Goal: Information Seeking & Learning: Learn about a topic

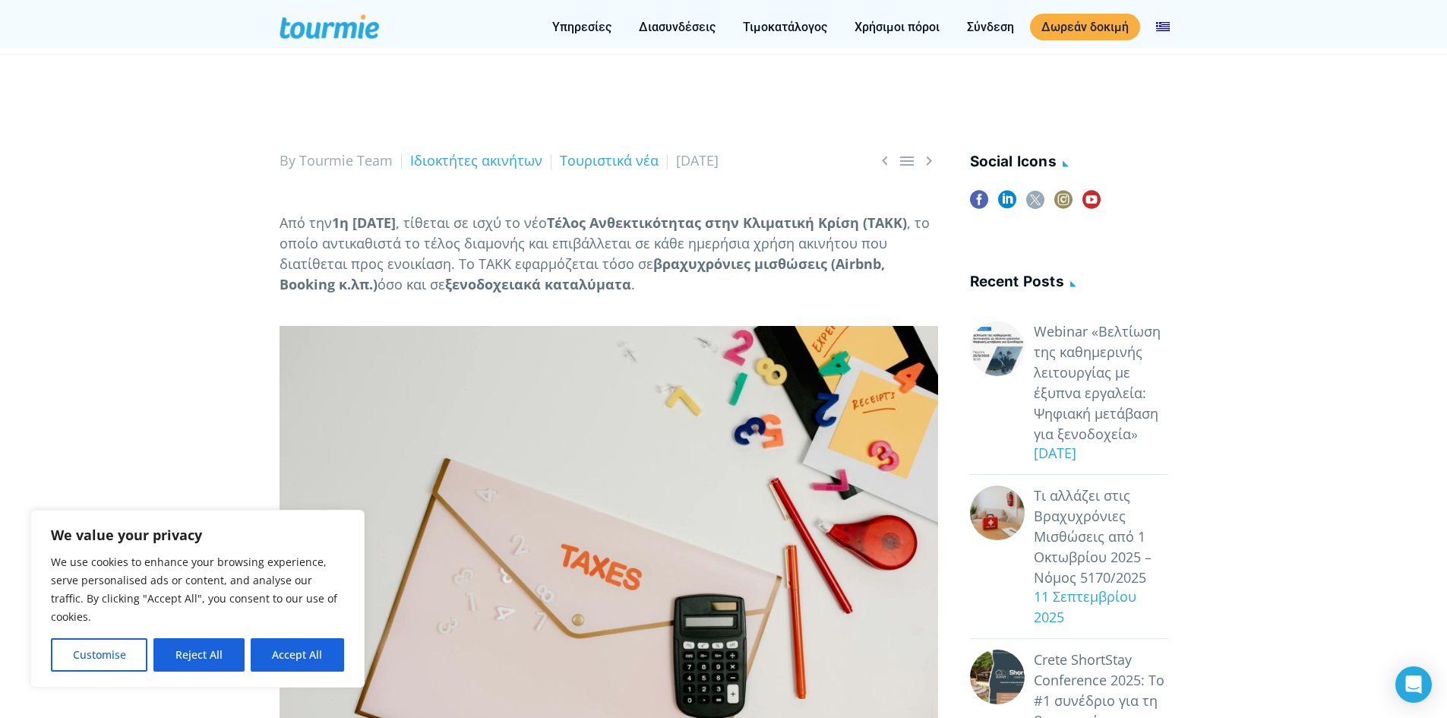
scroll to position [267, 0]
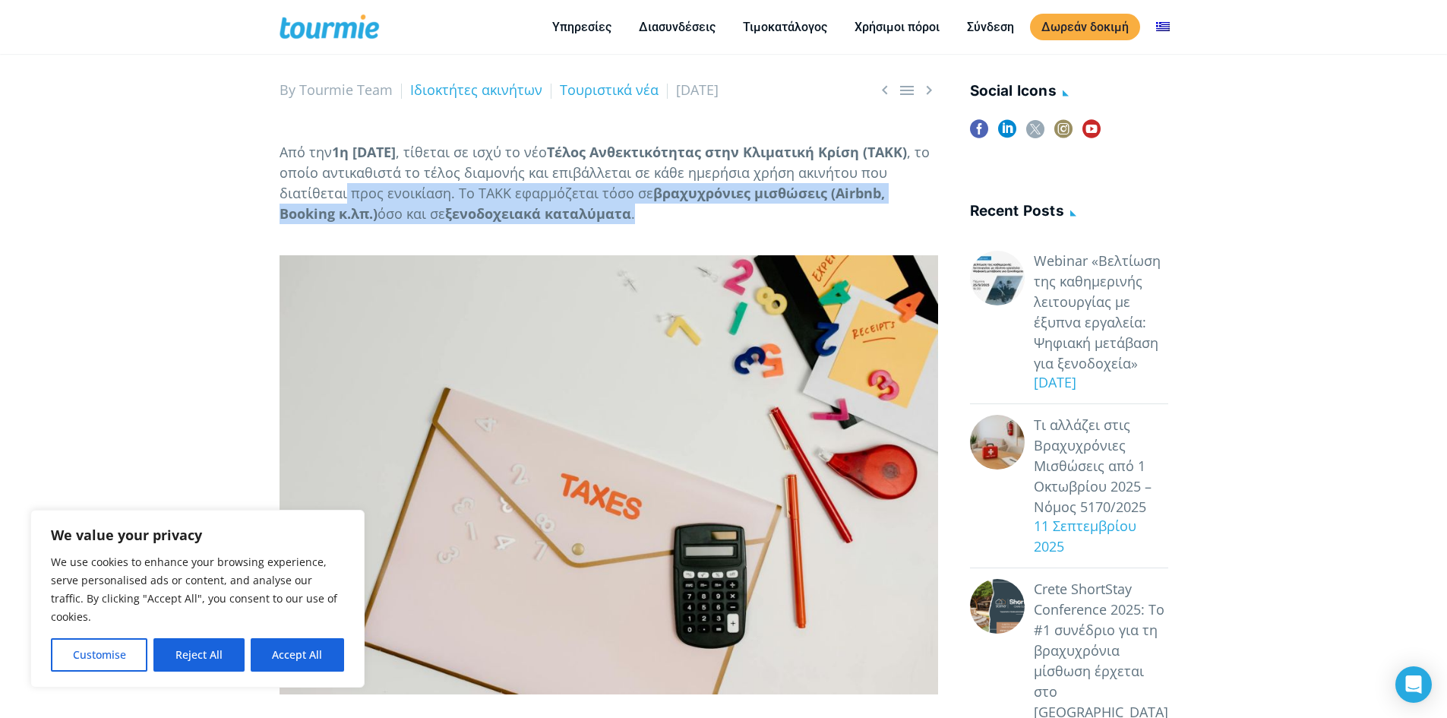
drag, startPoint x: 373, startPoint y: 210, endPoint x: 757, endPoint y: 227, distance: 384.8
click at [757, 224] on p "Από την 1η [DATE] , τίθεται σε ισχύ το νέο Τέλος Ανθεκτικότητας στην Κλιματική …" at bounding box center [609, 183] width 659 height 82
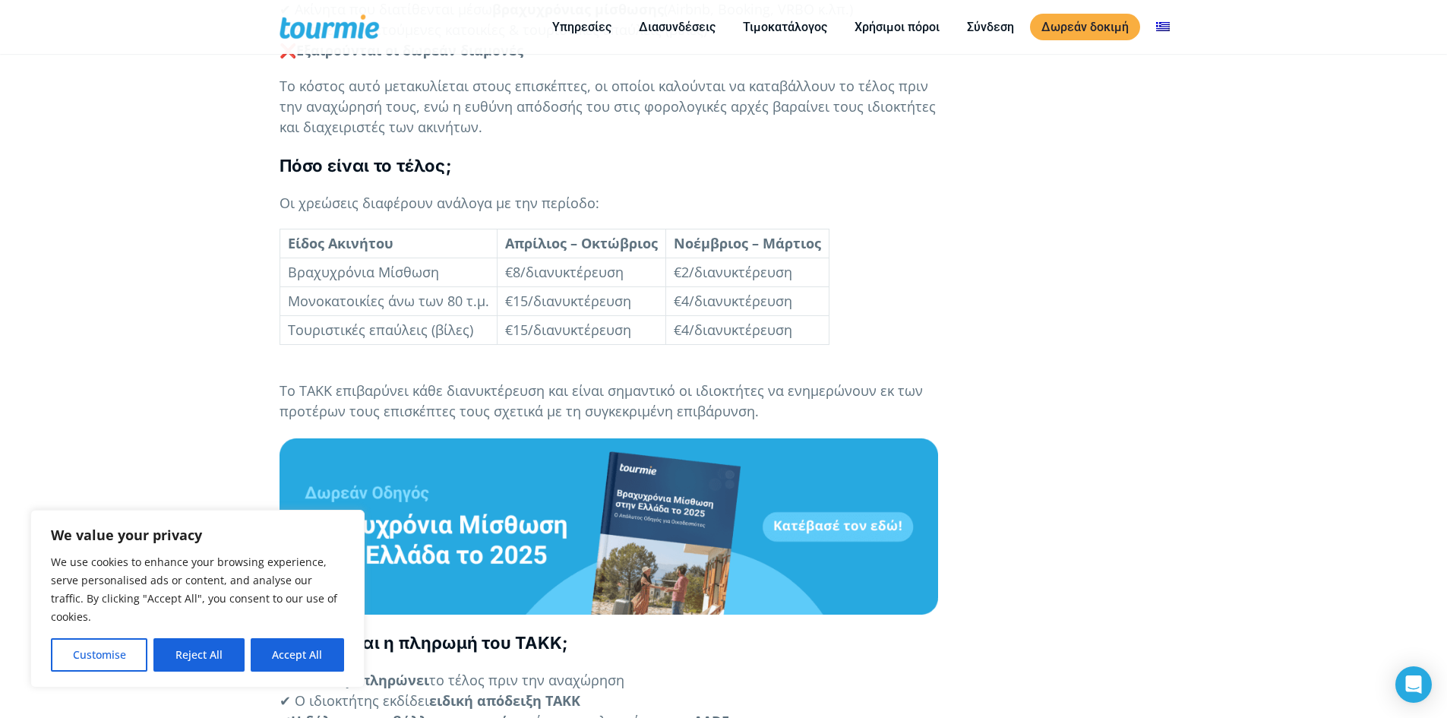
scroll to position [1293, 0]
drag, startPoint x: 351, startPoint y: 286, endPoint x: 463, endPoint y: 287, distance: 112.4
click at [463, 286] on td "Βραχυχρόνια Μίσθωση" at bounding box center [388, 272] width 217 height 29
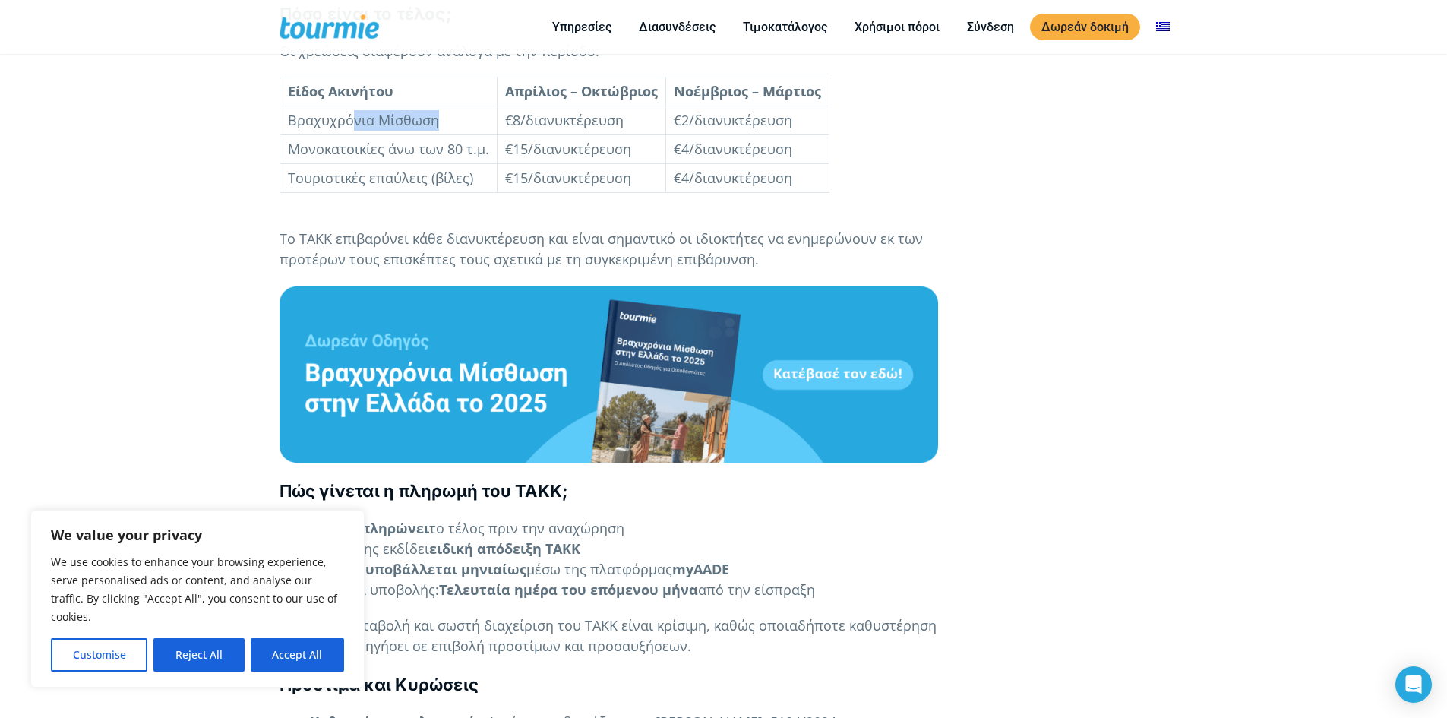
scroll to position [1445, 0]
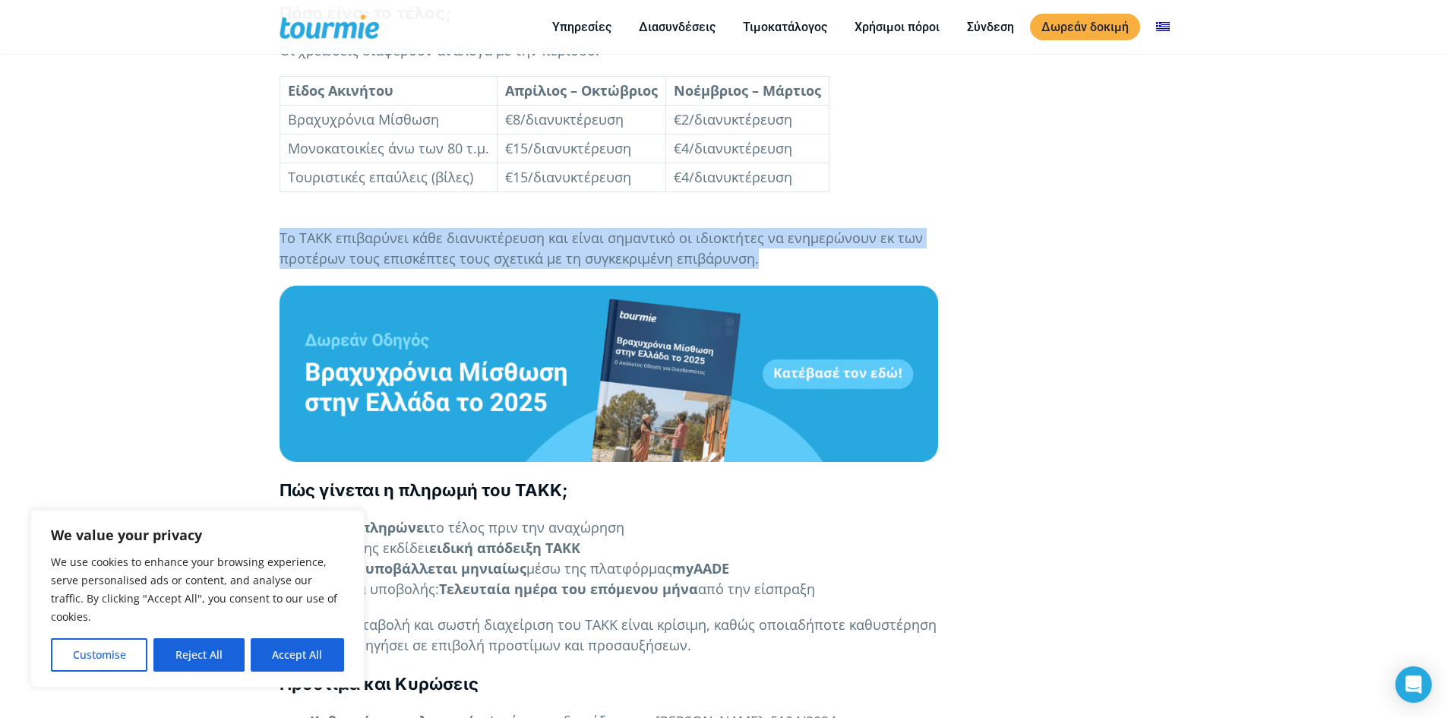
drag, startPoint x: 755, startPoint y: 274, endPoint x: 279, endPoint y: 261, distance: 476.4
click at [280, 261] on p "Το ΤΑΚΚ επιβαρύνει κάθε διανυκτέρευση και είναι σημαντικό οι ιδιοκτήτες να ενημ…" at bounding box center [609, 248] width 659 height 41
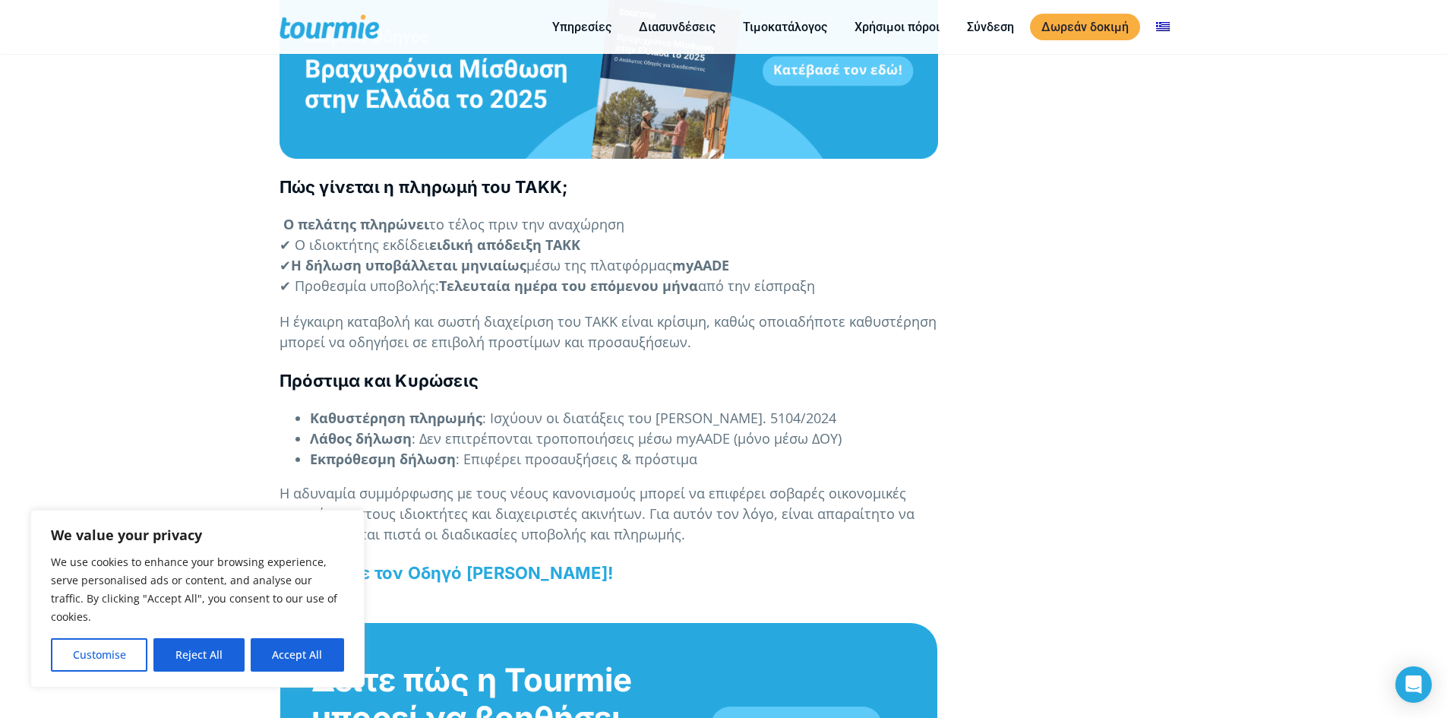
scroll to position [1749, 0]
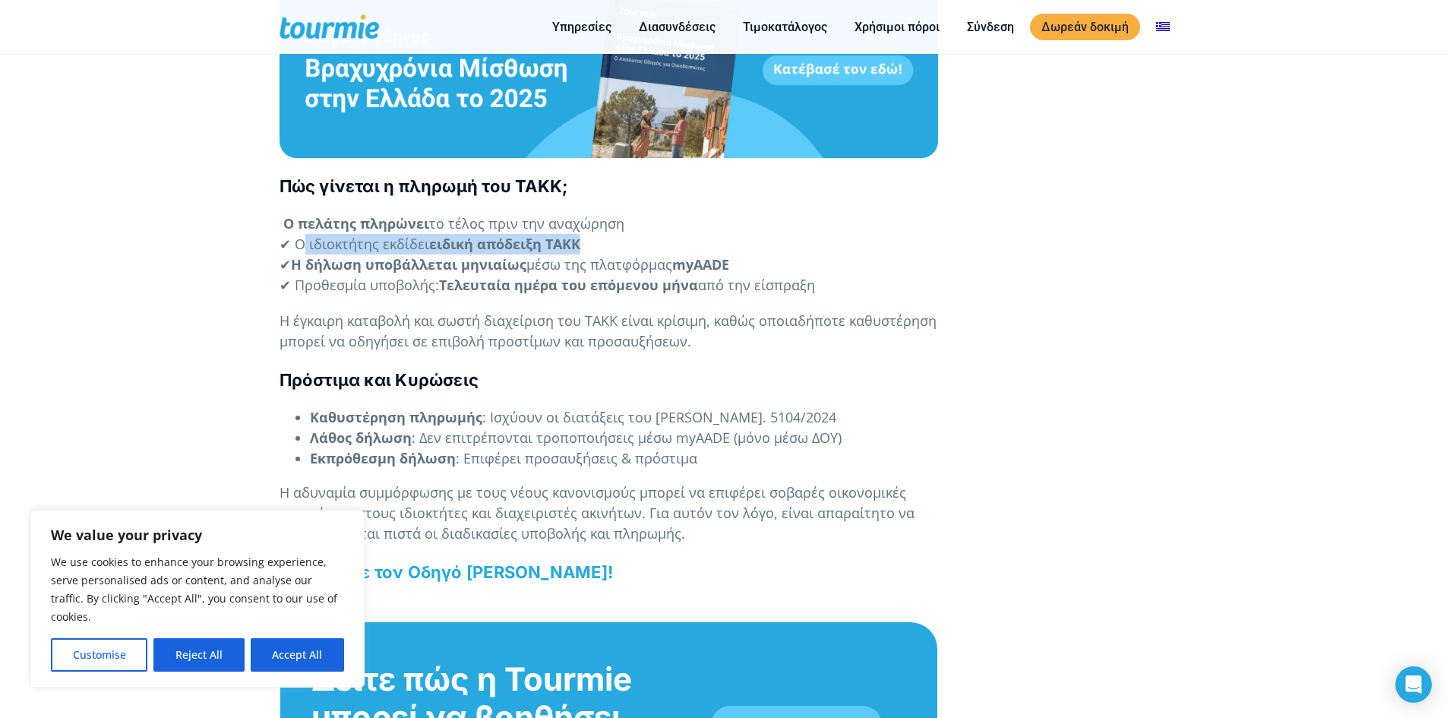
drag, startPoint x: 292, startPoint y: 263, endPoint x: 579, endPoint y: 264, distance: 286.4
click at [579, 264] on p "Ο πελάτης πληρώνει το τέλος πριν την αναχώρηση ✔ Ο ιδιοκτήτης εκδίδει ειδική απ…" at bounding box center [609, 254] width 659 height 82
click at [523, 273] on b "Η δήλωση υποβάλλεται μηνιαίως" at bounding box center [408, 264] width 235 height 18
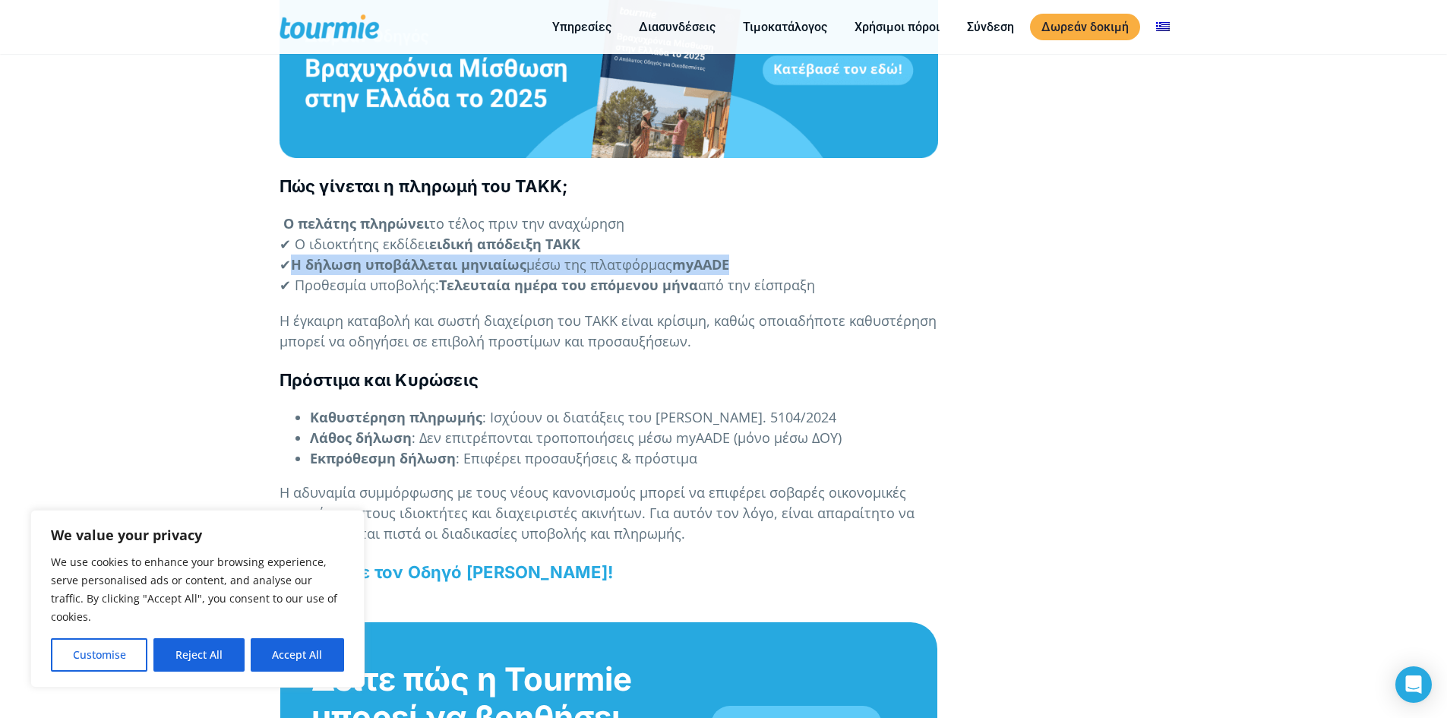
drag, startPoint x: 732, startPoint y: 282, endPoint x: 297, endPoint y: 285, distance: 435.3
click at [297, 285] on p "Ο πελάτης πληρώνει το τέλος πριν την αναχώρηση ✔ Ο ιδιοκτήτης εκδίδει ειδική απ…" at bounding box center [609, 254] width 659 height 82
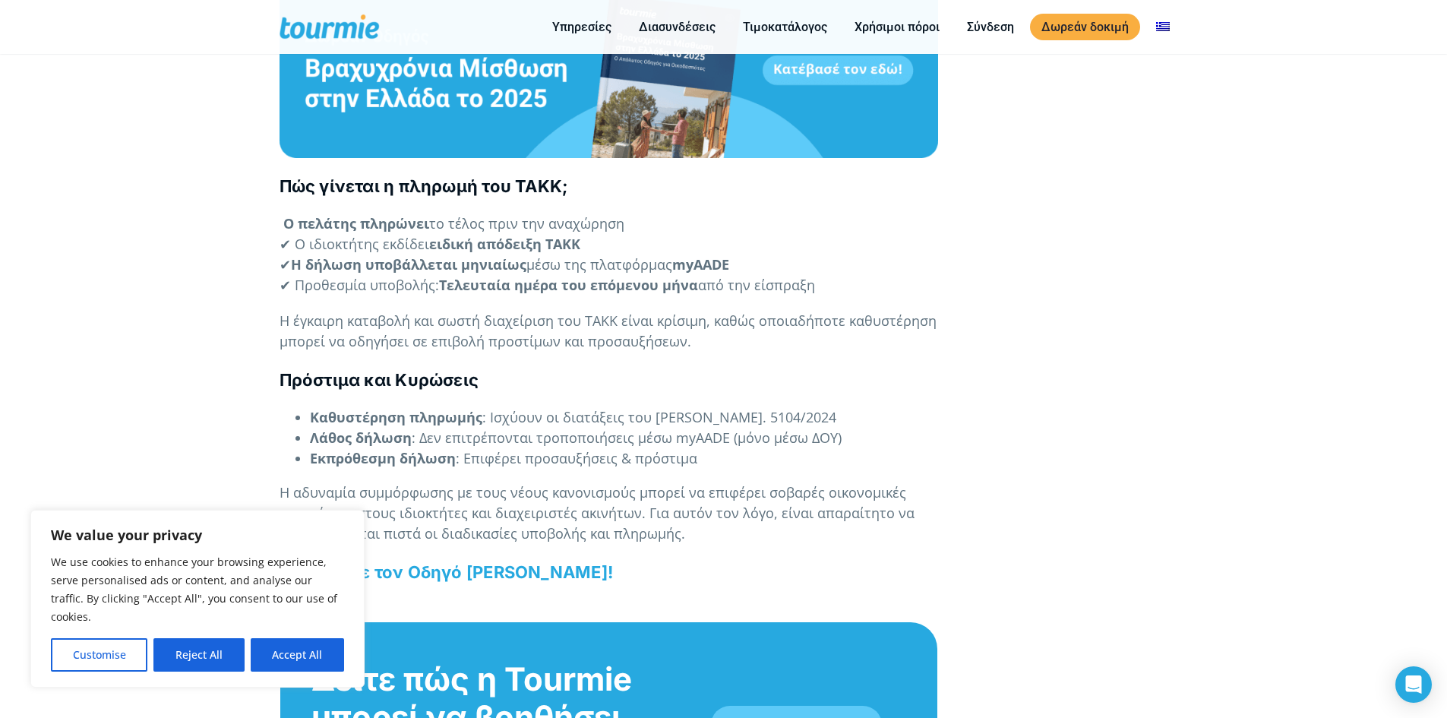
click at [518, 294] on b "Τελευταία ημέρα του επόμενου μήνα" at bounding box center [568, 285] width 259 height 18
drag, startPoint x: 433, startPoint y: 362, endPoint x: 693, endPoint y: 358, distance: 259.8
click at [693, 352] on p "Η έγκαιρη καταβολή και σωστή διαχείριση του ΤΑΚΚ είναι κρίσιμη, καθώς οποιαδήπο…" at bounding box center [609, 331] width 659 height 41
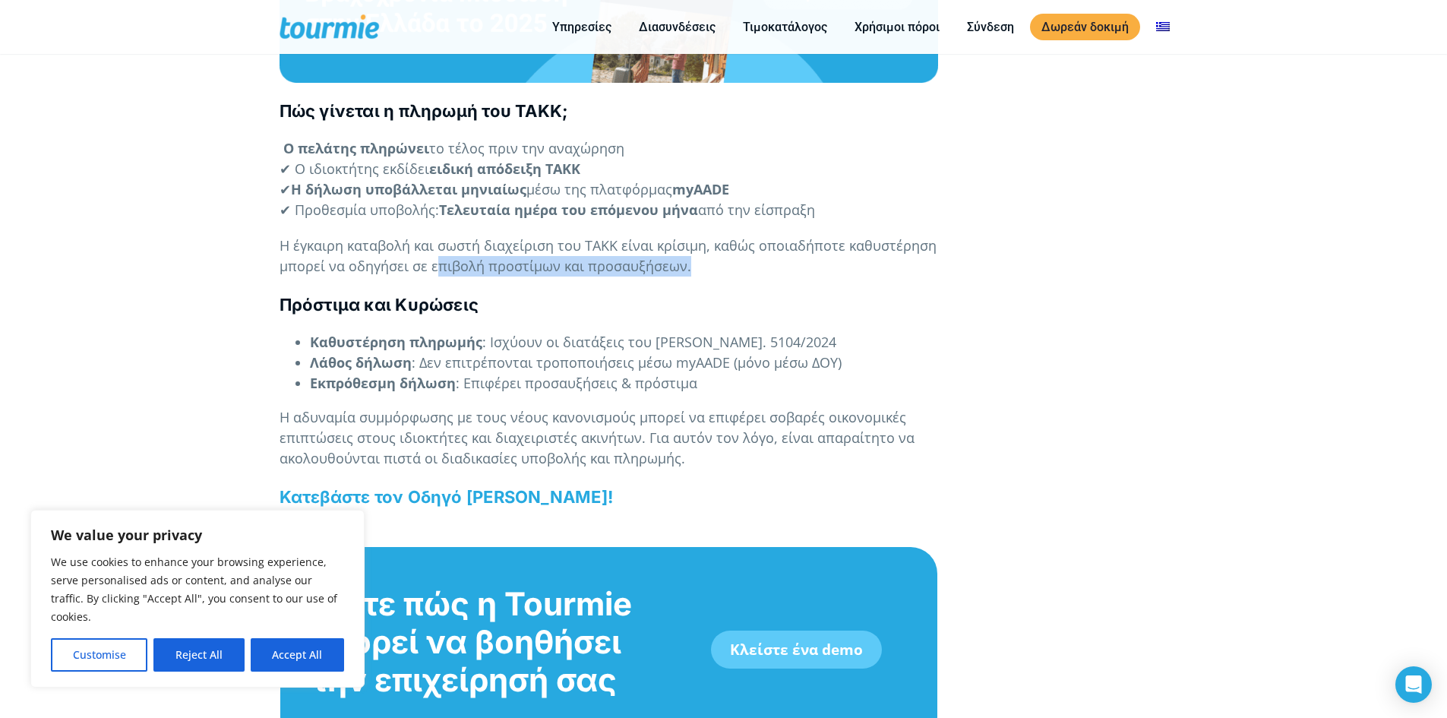
scroll to position [1825, 0]
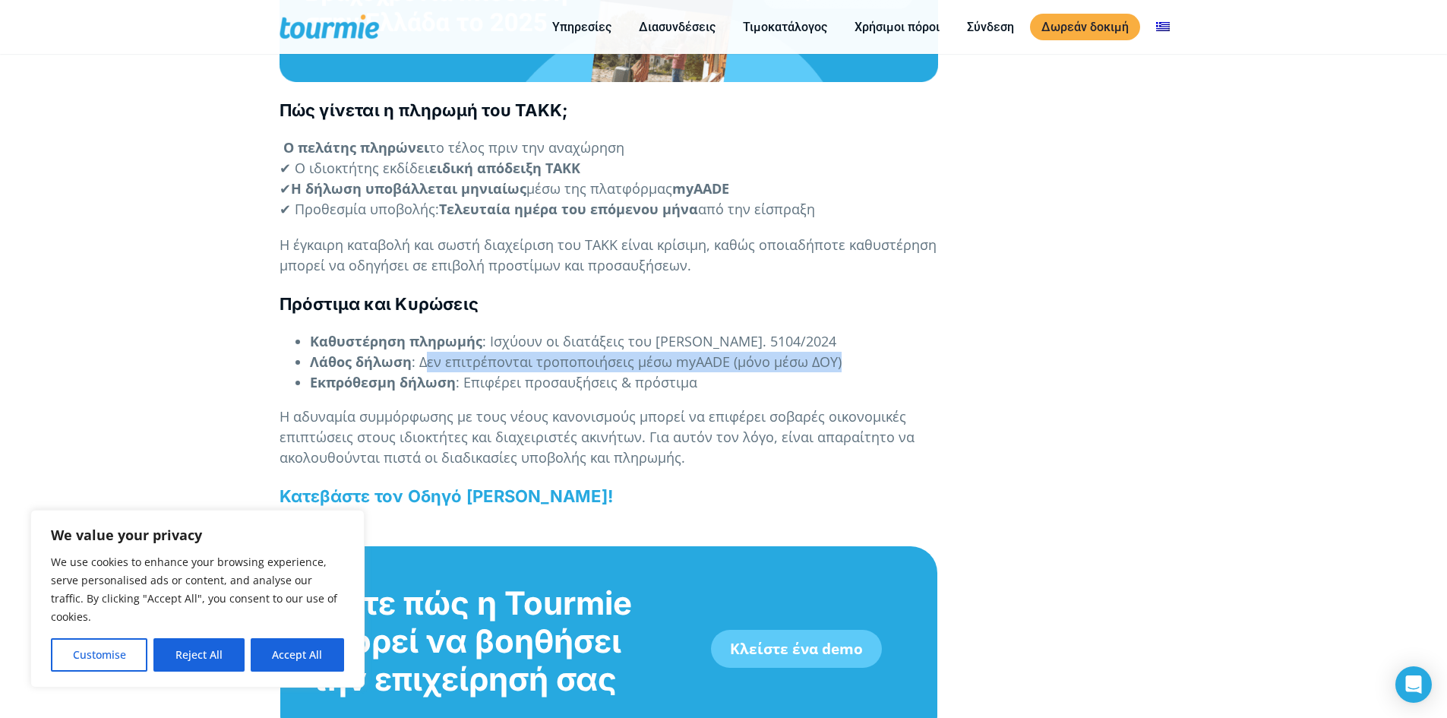
drag, startPoint x: 426, startPoint y: 384, endPoint x: 851, endPoint y: 381, distance: 424.6
click at [851, 372] on li "Λάθος δήλωση : Δεν επιτρέπονται τροποποιήσεις μέσω myAADE (μόνο μέσω ΔΟΥ)" at bounding box center [624, 362] width 628 height 21
click at [483, 393] on li "Εκπρόθεσμη δήλωση : Επιφέρει προσαυξήσεις & πρόστιμα" at bounding box center [624, 382] width 628 height 21
drag, startPoint x: 463, startPoint y: 403, endPoint x: 498, endPoint y: 403, distance: 34.9
click at [498, 391] on span ": Επιφέρει προσαυξήσεις & πρόστιμα" at bounding box center [577, 382] width 242 height 18
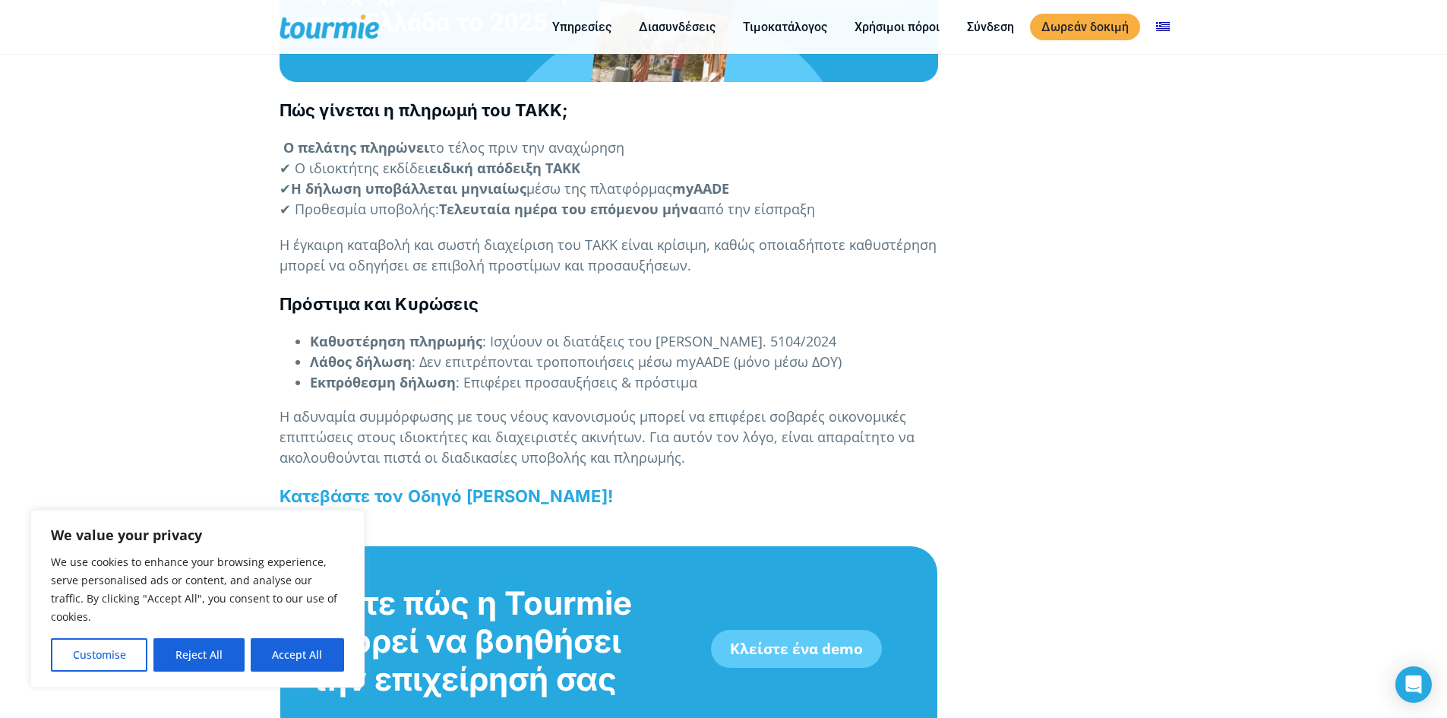
click at [520, 391] on span ": Επιφέρει προσαυξήσεις & πρόστιμα" at bounding box center [577, 382] width 242 height 18
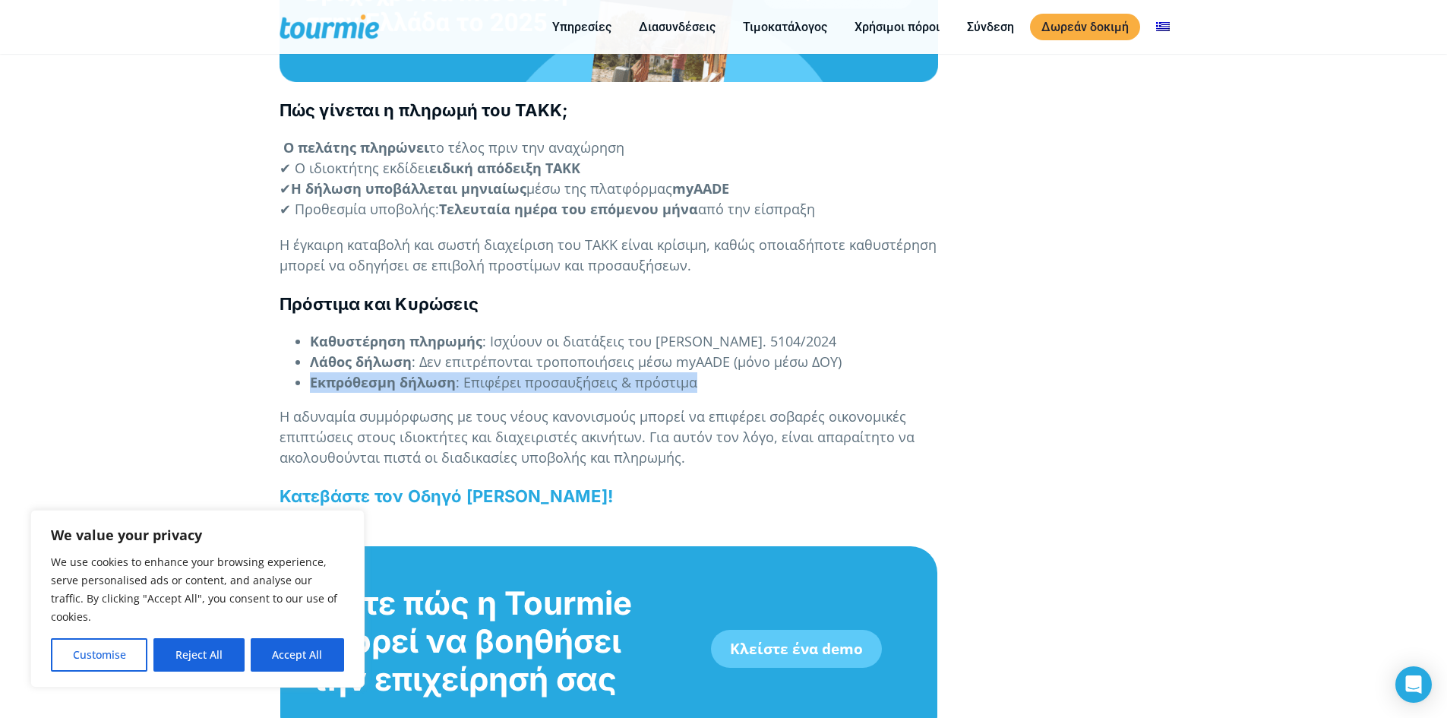
drag, startPoint x: 312, startPoint y: 403, endPoint x: 693, endPoint y: 404, distance: 380.6
click at [693, 393] on li "Εκπρόθεσμη δήλωση : Επιφέρει προσαυξήσεις & πρόστιμα" at bounding box center [624, 382] width 628 height 21
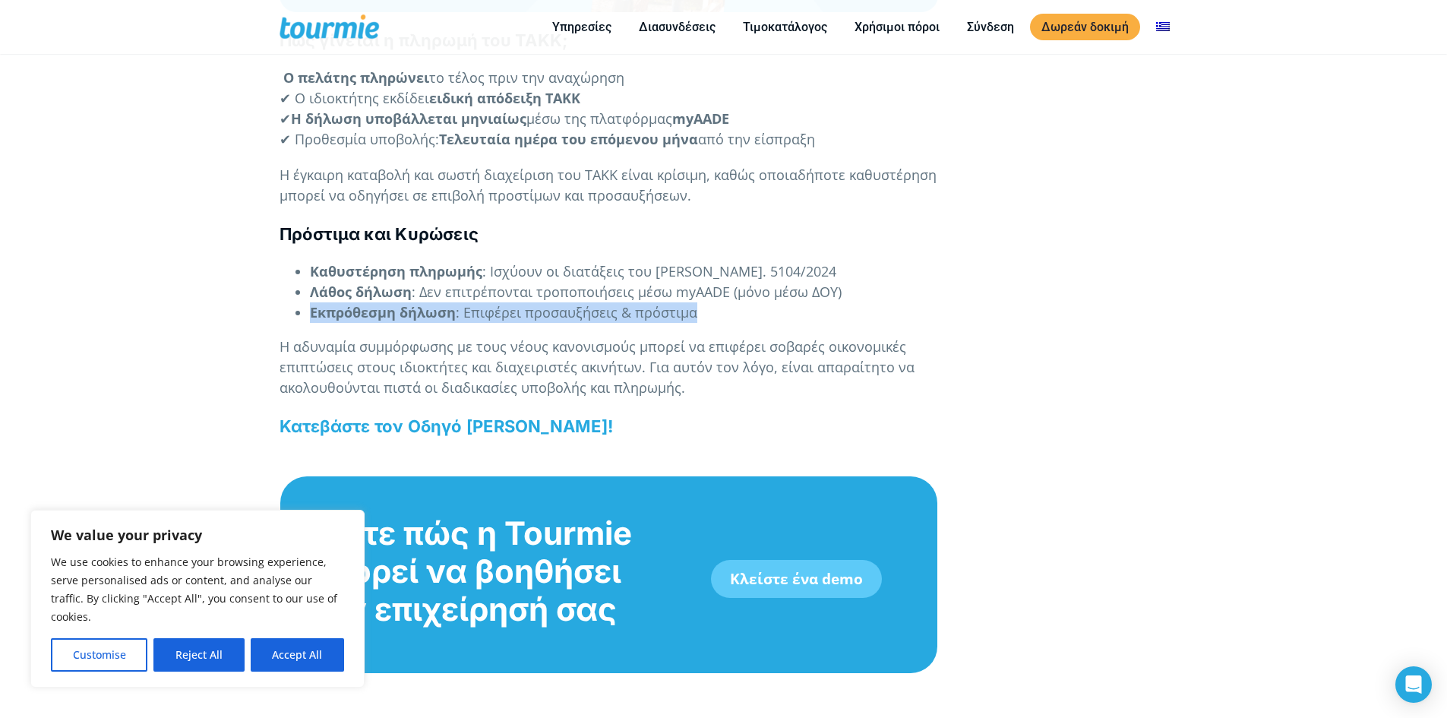
scroll to position [1879, 0]
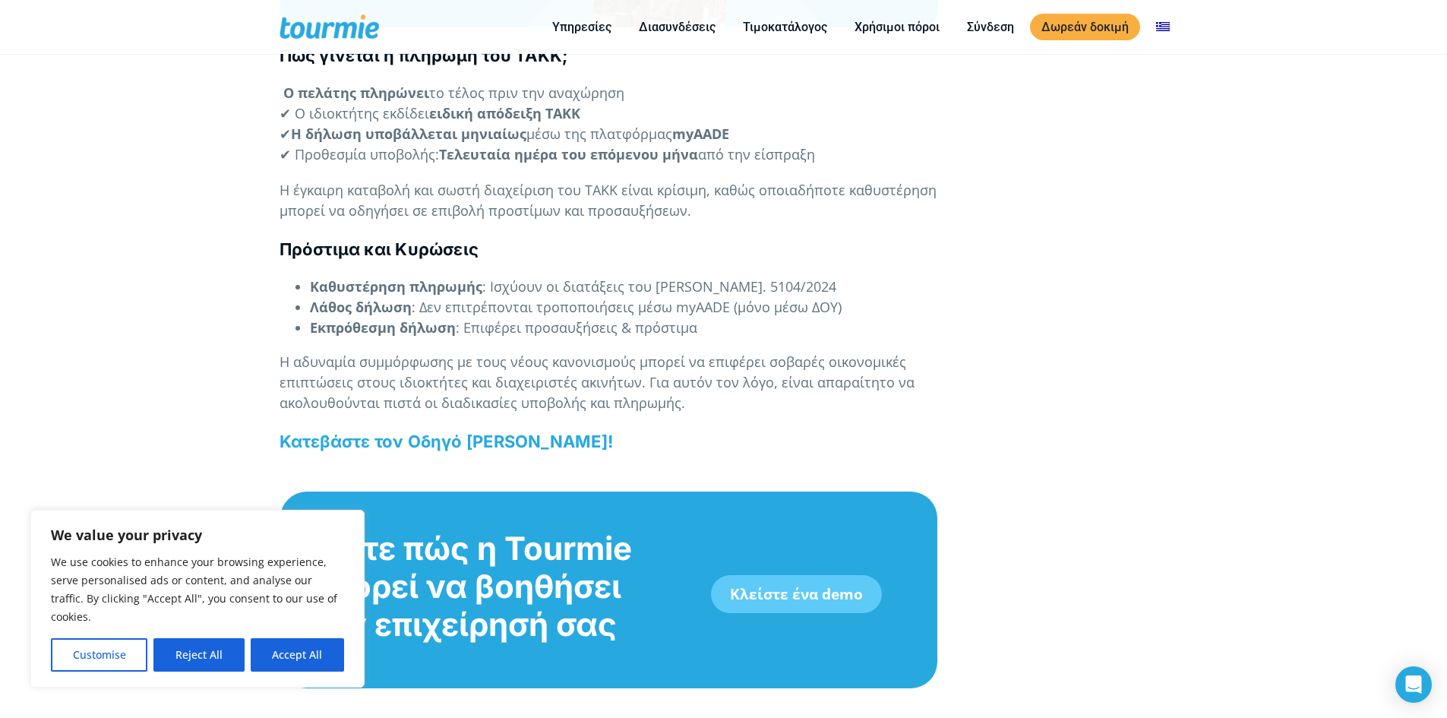
click at [466, 372] on span "Η αδυναμία συμμόρφωσης με τους νέους κανονισμούς μπορεί να επιφέρει σοβαρές οικ…" at bounding box center [597, 381] width 635 height 59
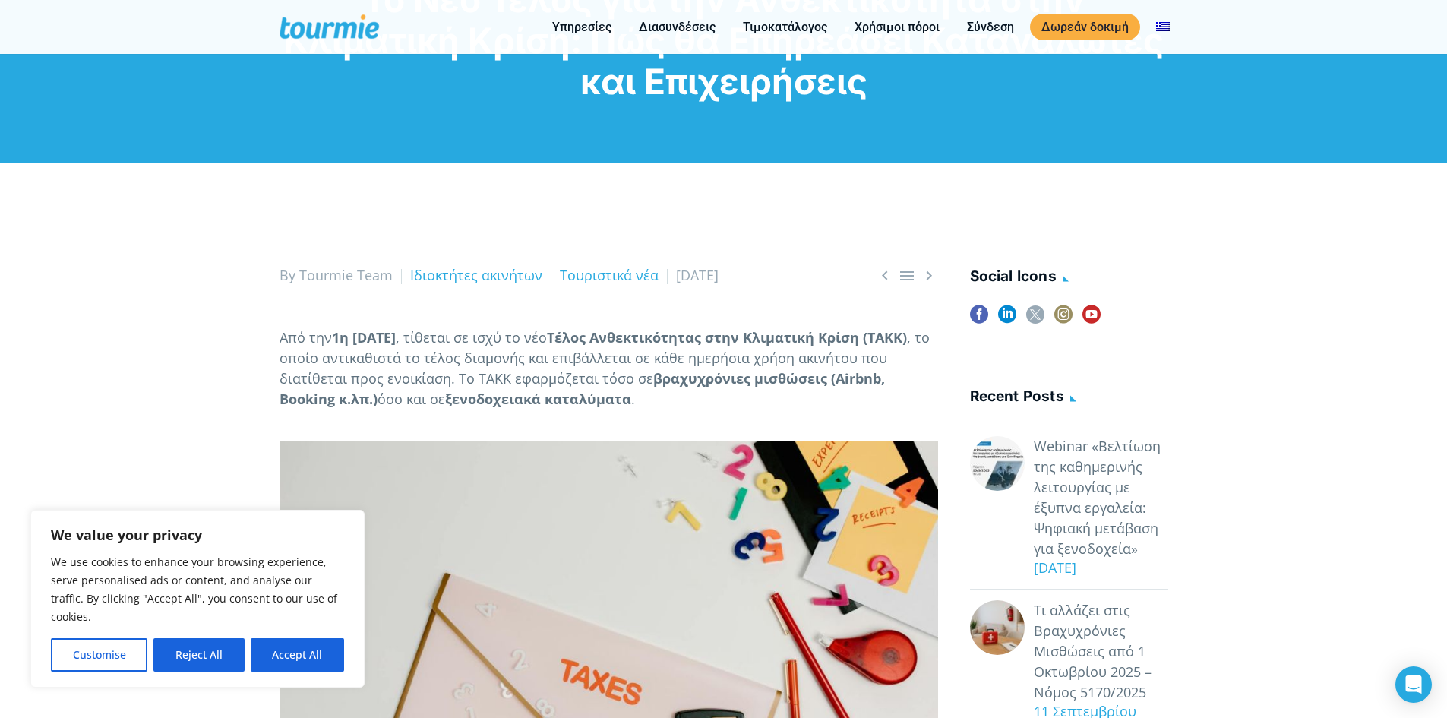
scroll to position [81, 0]
